Goal: Information Seeking & Learning: Learn about a topic

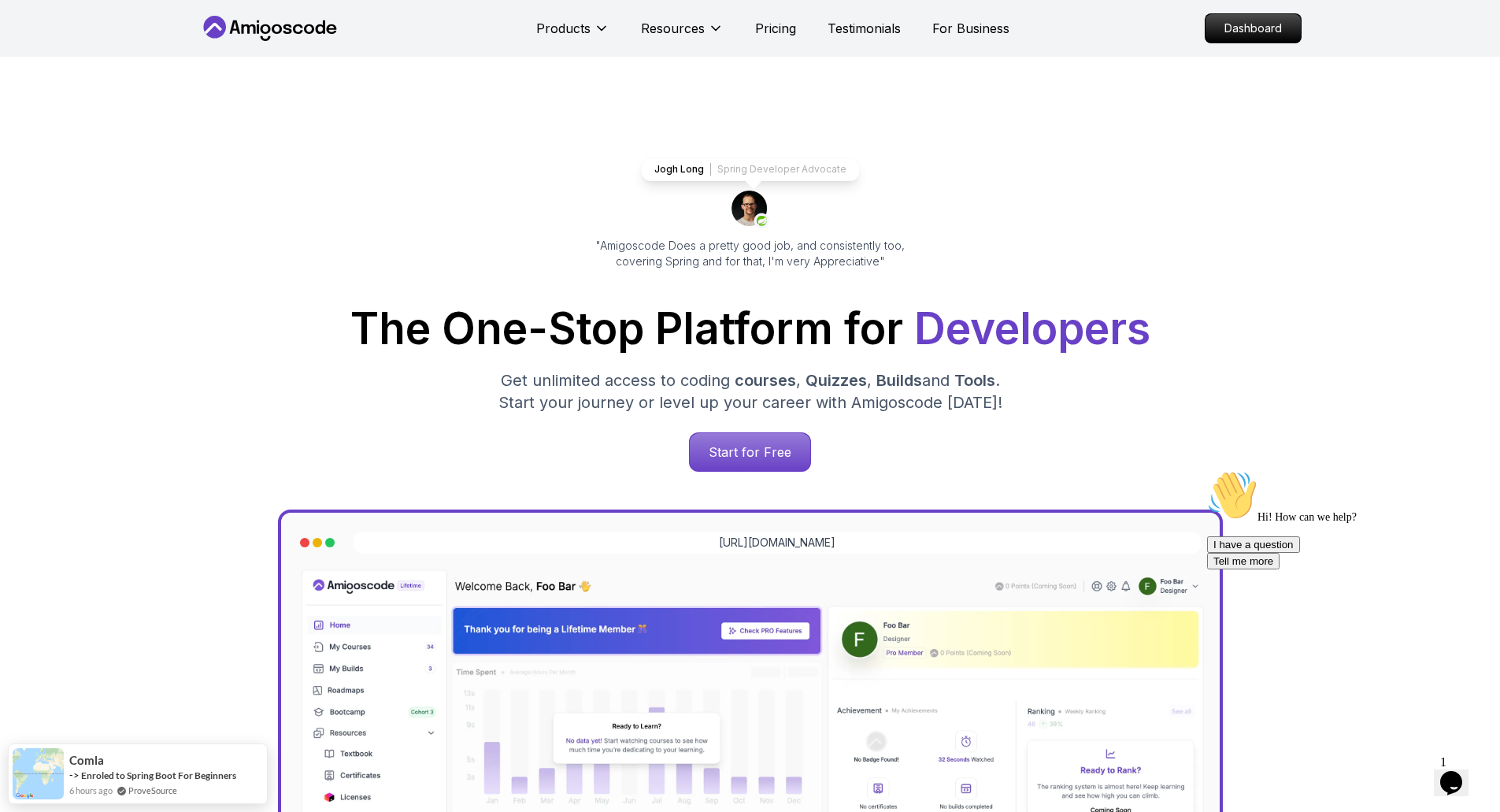
click at [1250, 27] on p "Dashboard" at bounding box center [1254, 27] width 91 height 26
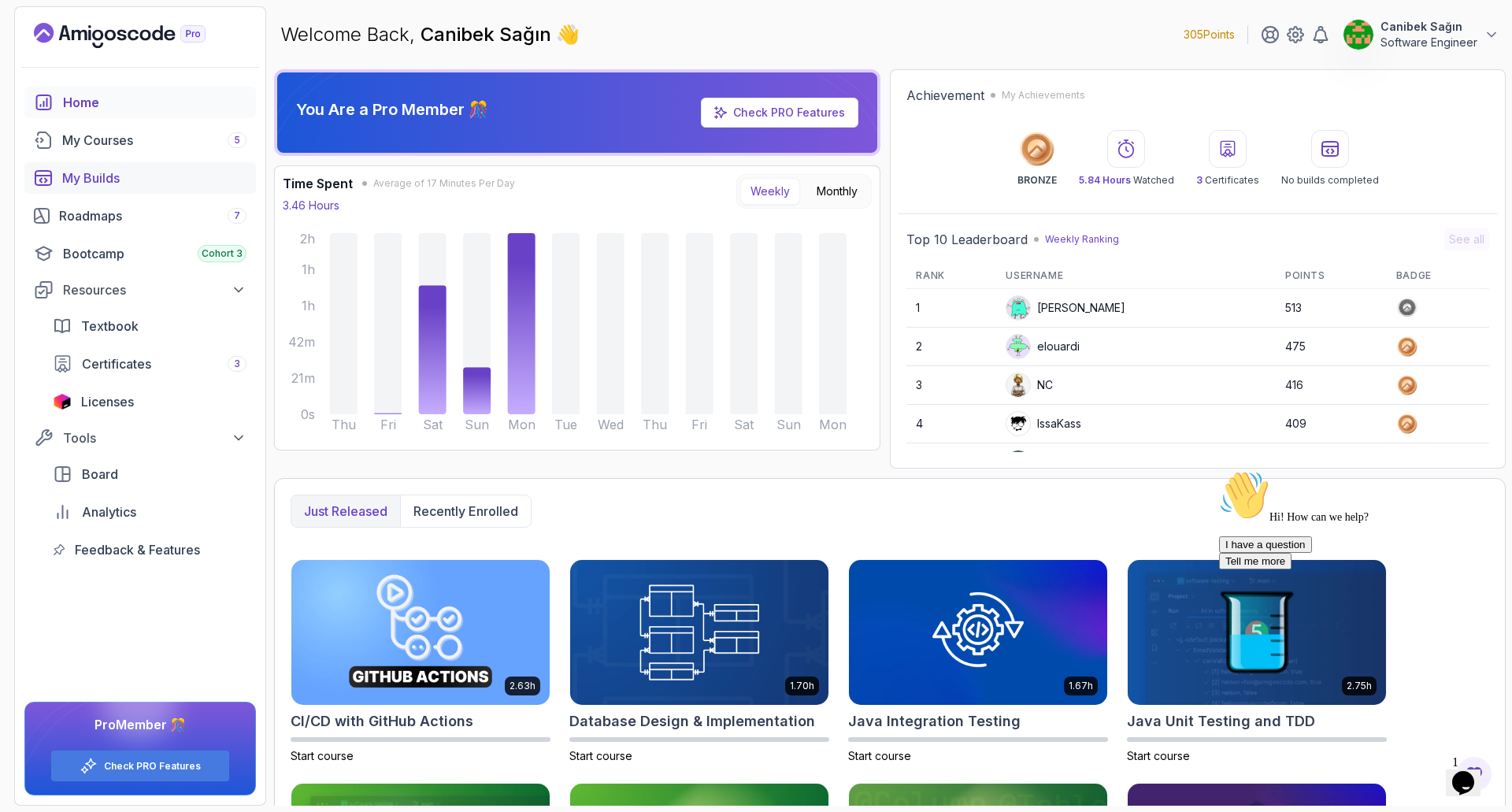
click at [83, 178] on div "My Builds" at bounding box center [154, 178] width 184 height 19
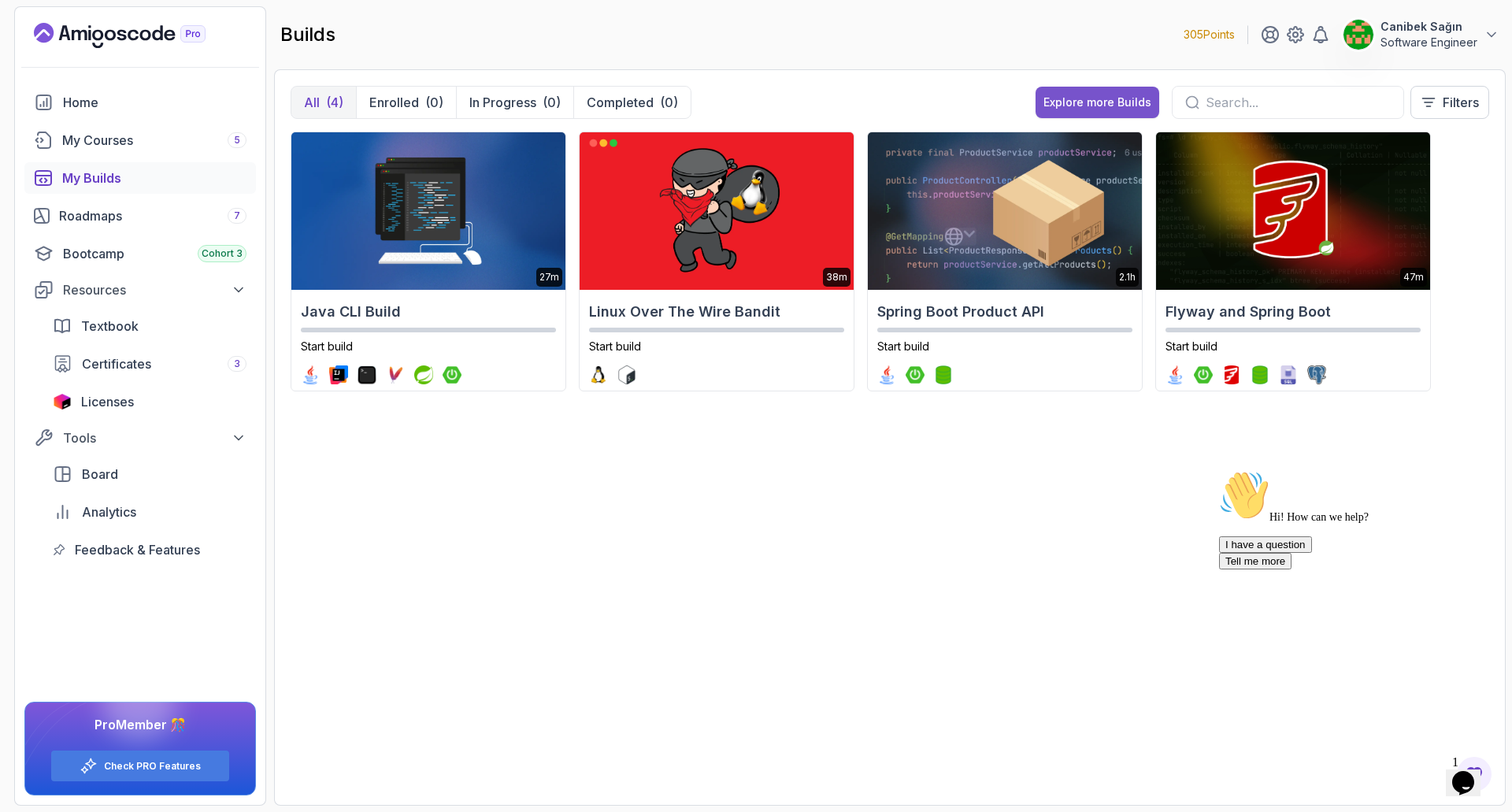
click at [1092, 103] on div "Explore more Builds" at bounding box center [1098, 102] width 108 height 15
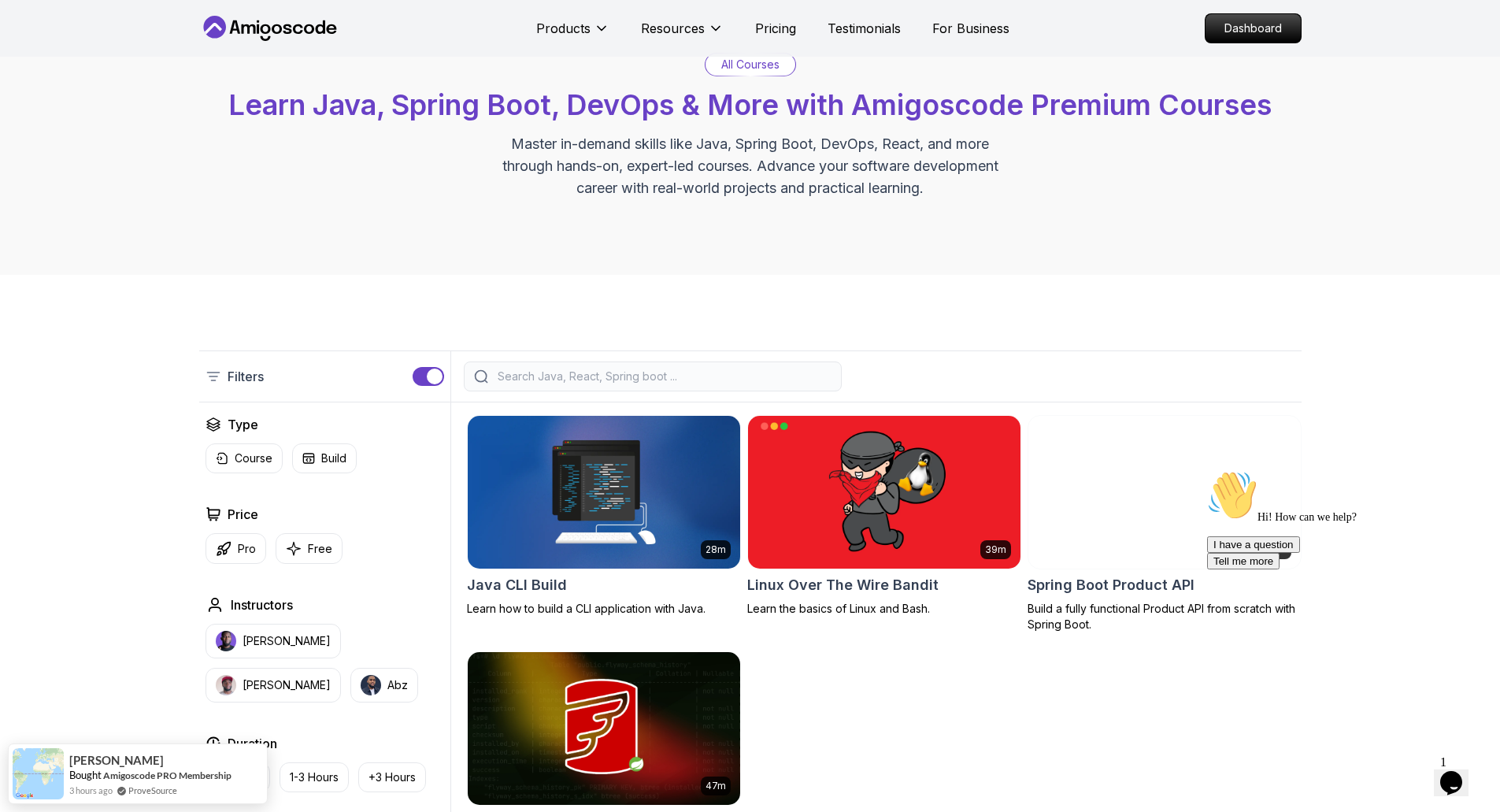
scroll to position [79, 0]
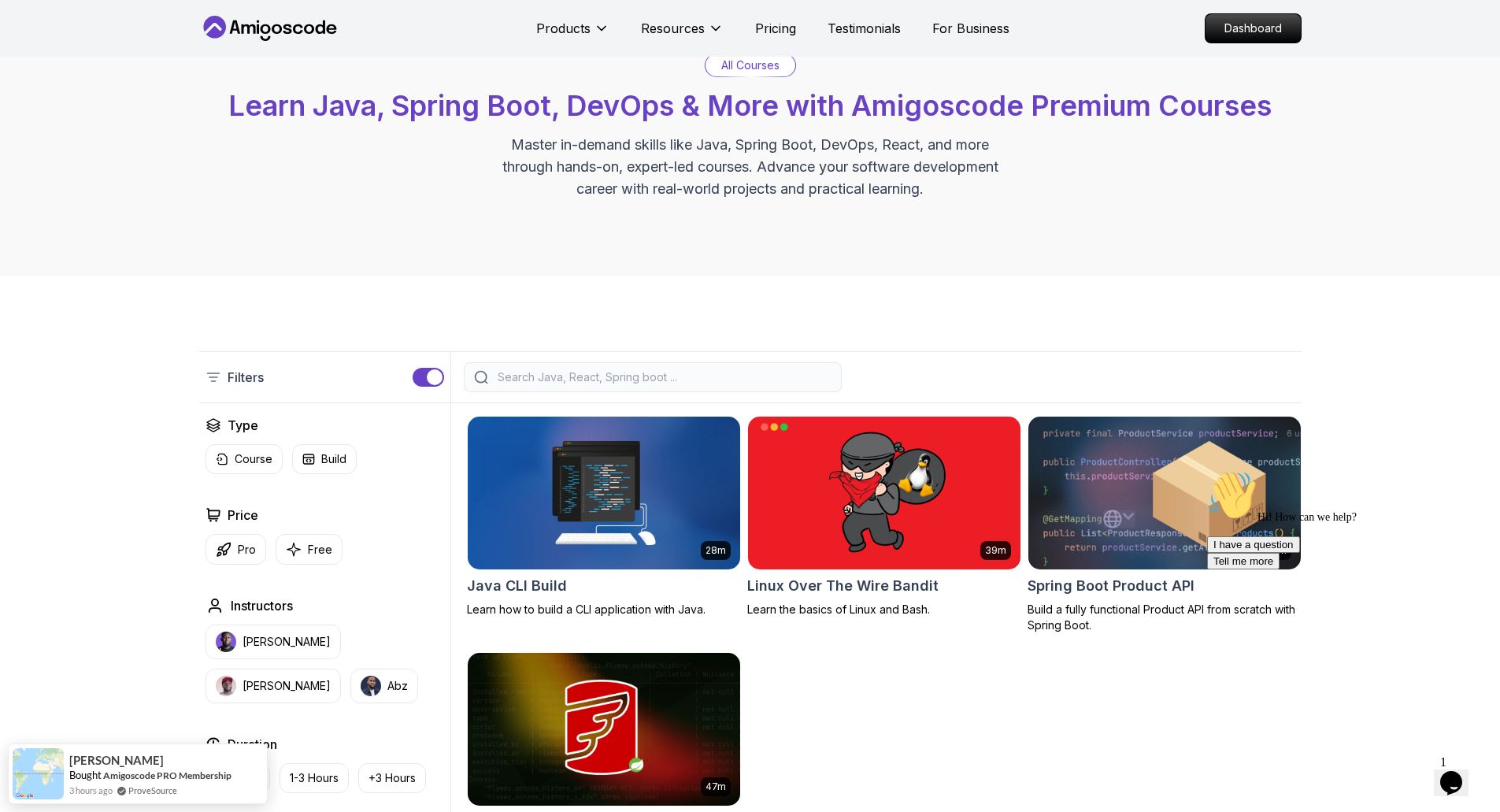
click at [1095, 589] on h2 "Spring Boot Product API" at bounding box center [1111, 586] width 167 height 22
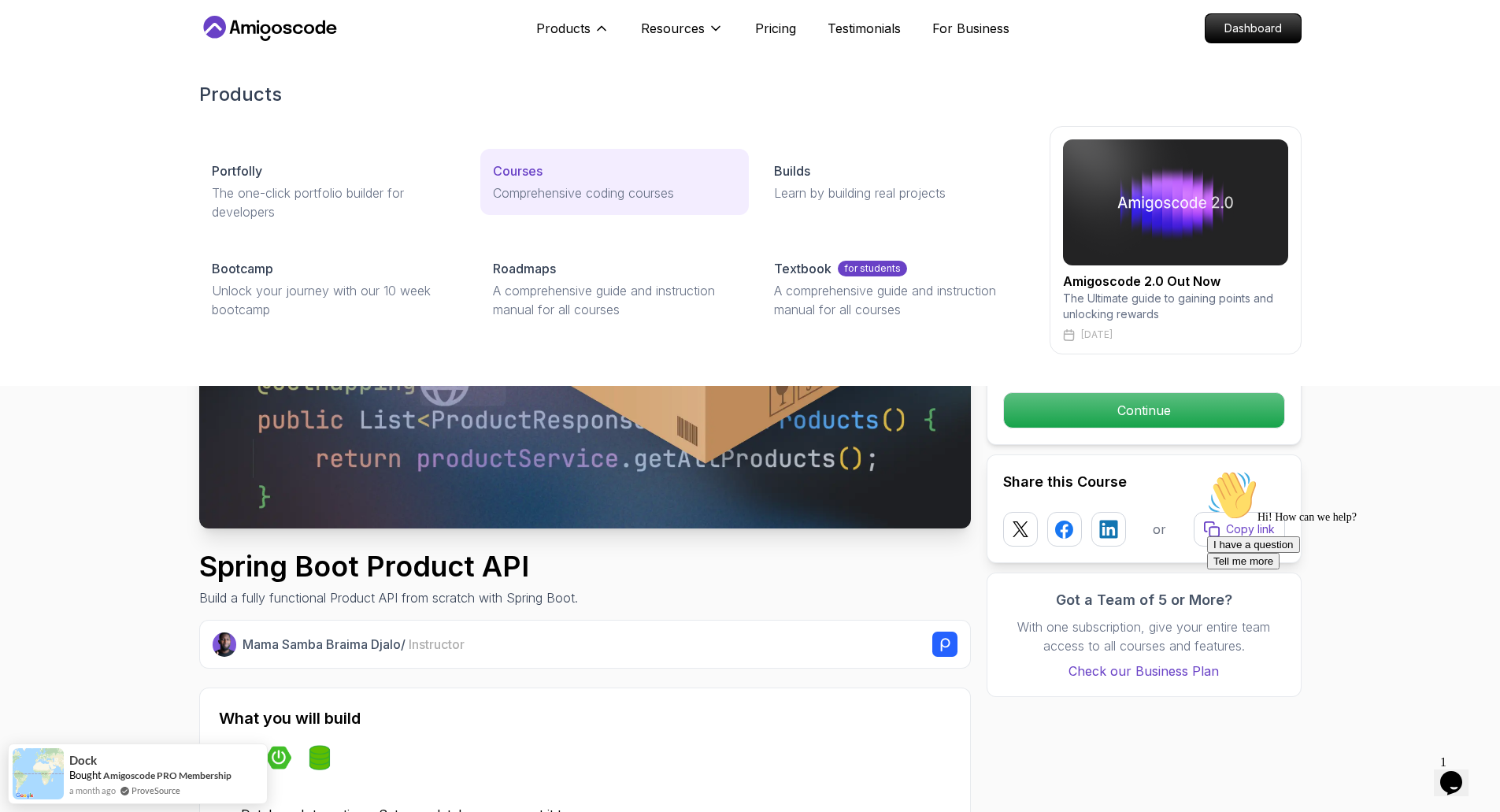
click at [516, 164] on p "Courses" at bounding box center [518, 171] width 50 height 19
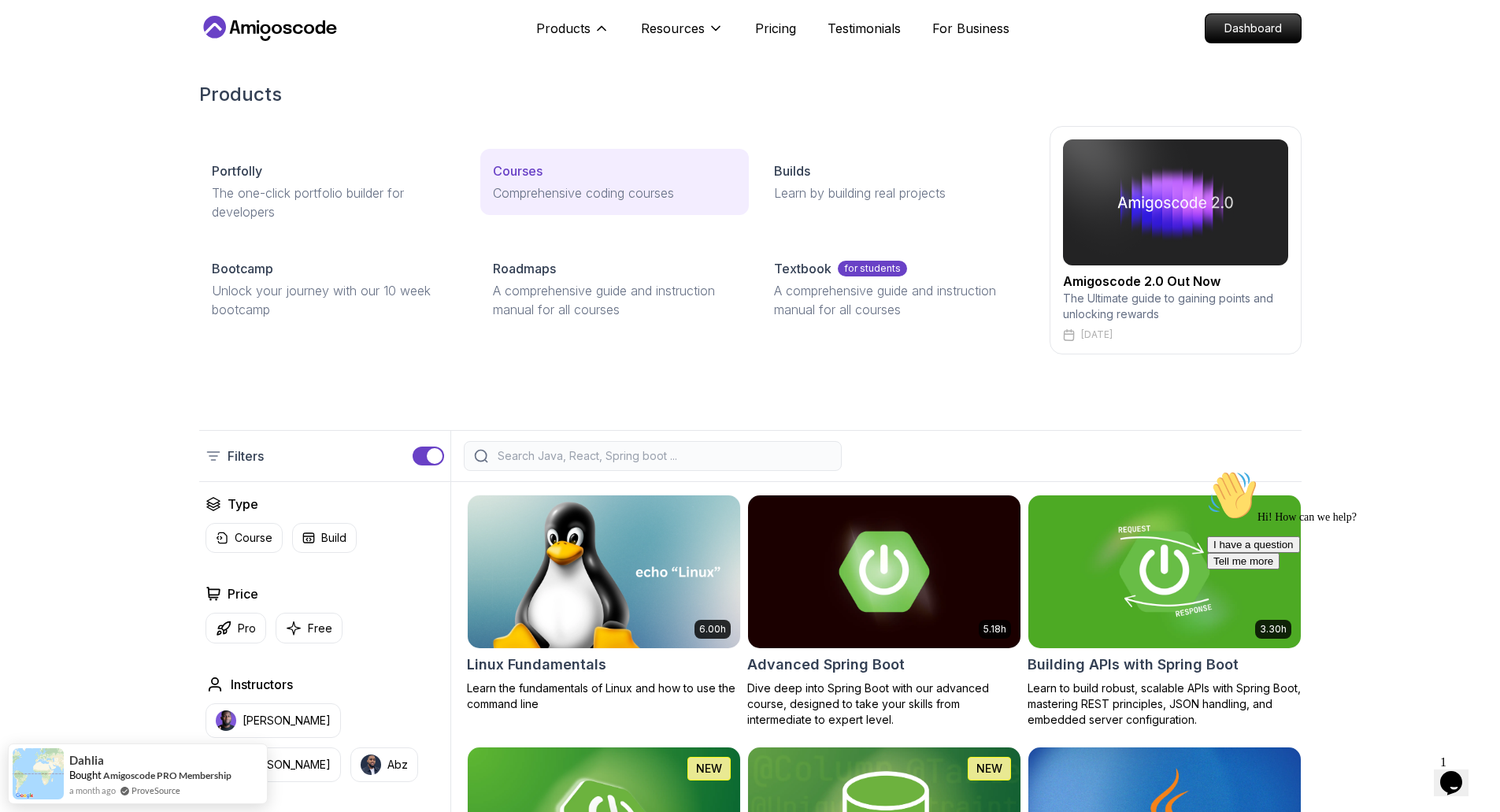
click at [531, 186] on p "Comprehensive coding courses" at bounding box center [615, 193] width 243 height 19
